Goal: Obtain resource: Download file/media

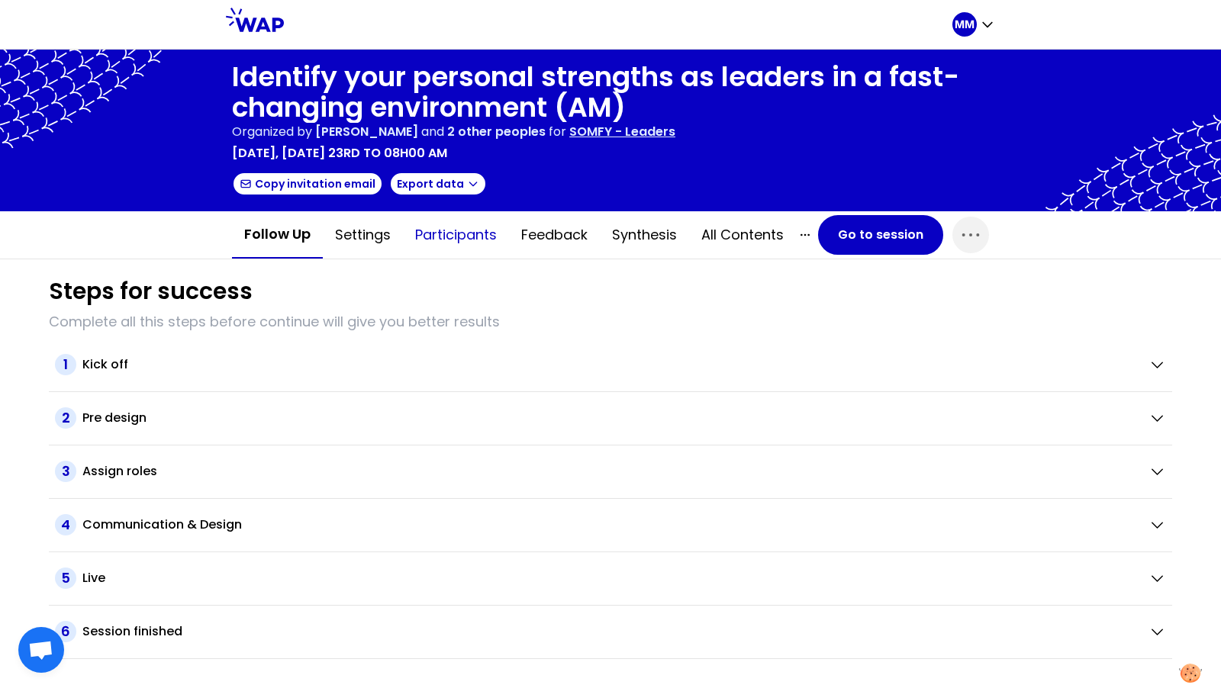
click at [463, 233] on button "Participants" at bounding box center [456, 235] width 106 height 46
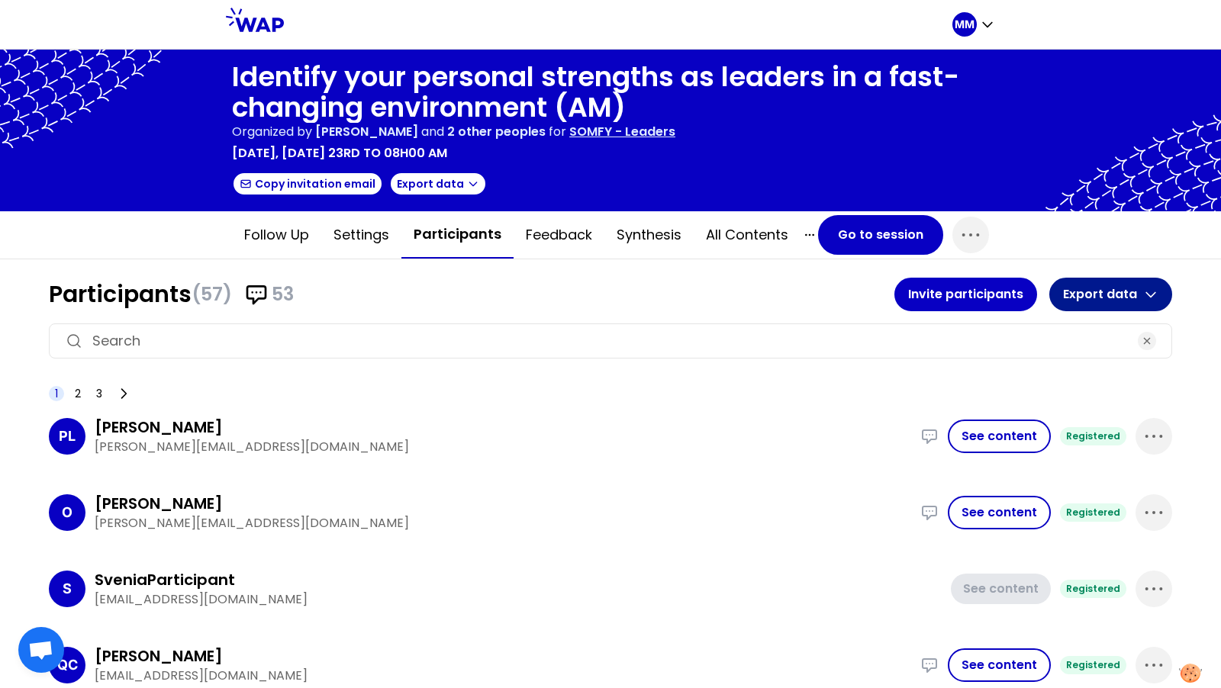
click at [1121, 299] on button "Export data" at bounding box center [1110, 295] width 123 height 34
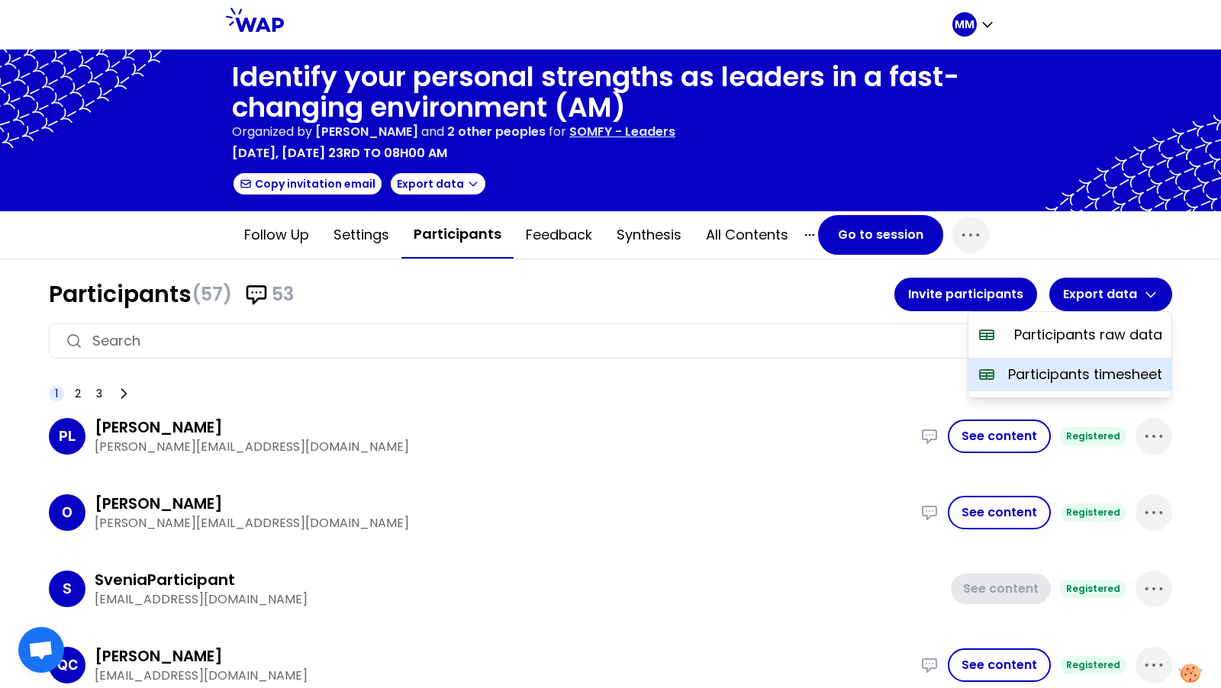
click at [1103, 371] on p "Participants timesheet" at bounding box center [1085, 374] width 154 height 21
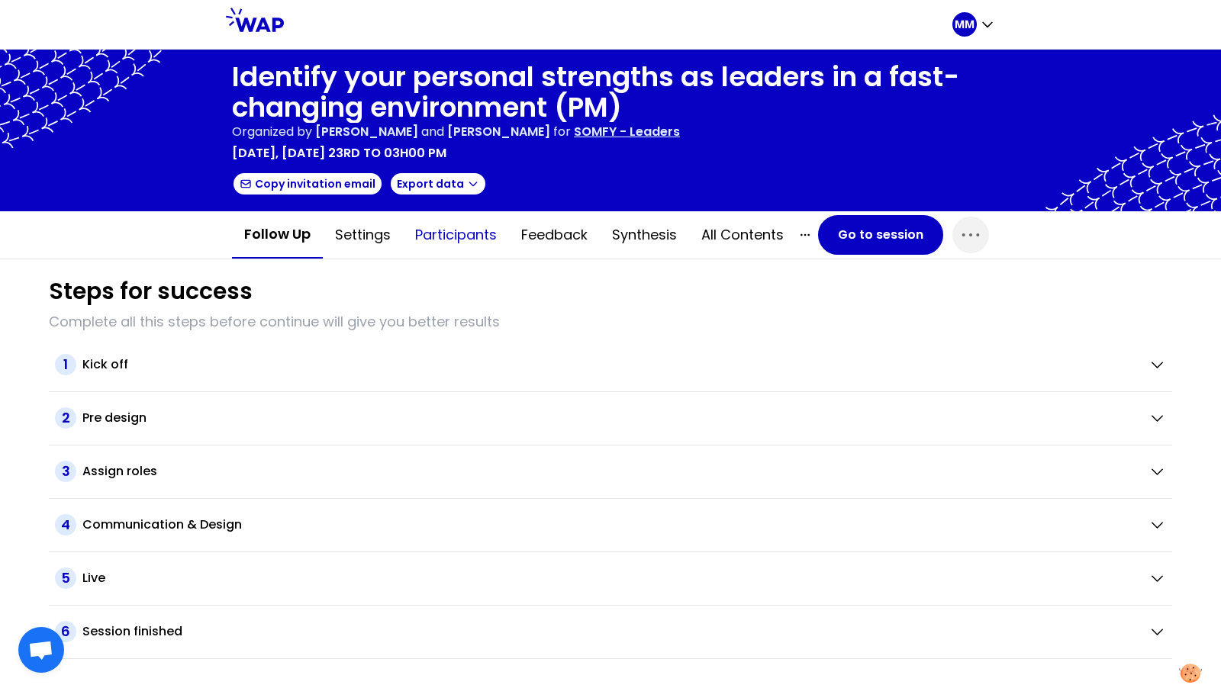
click at [475, 237] on button "Participants" at bounding box center [456, 235] width 106 height 46
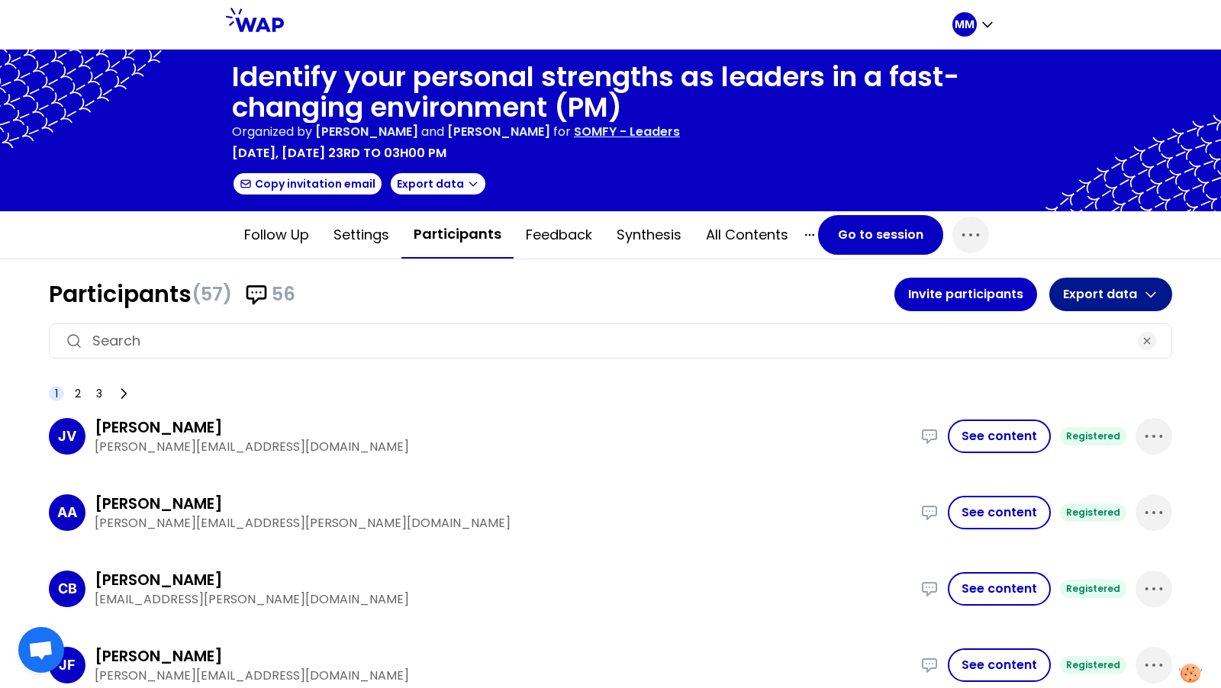
click at [1116, 290] on button "Export data" at bounding box center [1110, 295] width 123 height 34
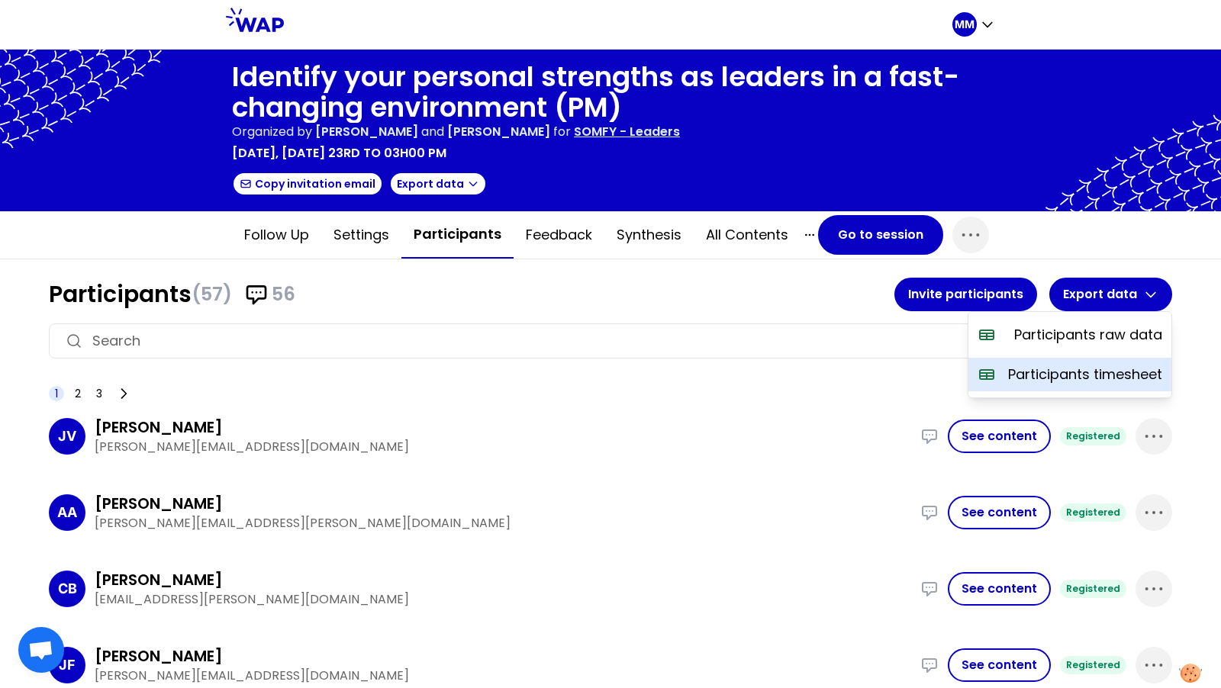
click at [1074, 379] on p "Participants timesheet" at bounding box center [1085, 374] width 154 height 21
